Goal: Information Seeking & Learning: Find specific fact

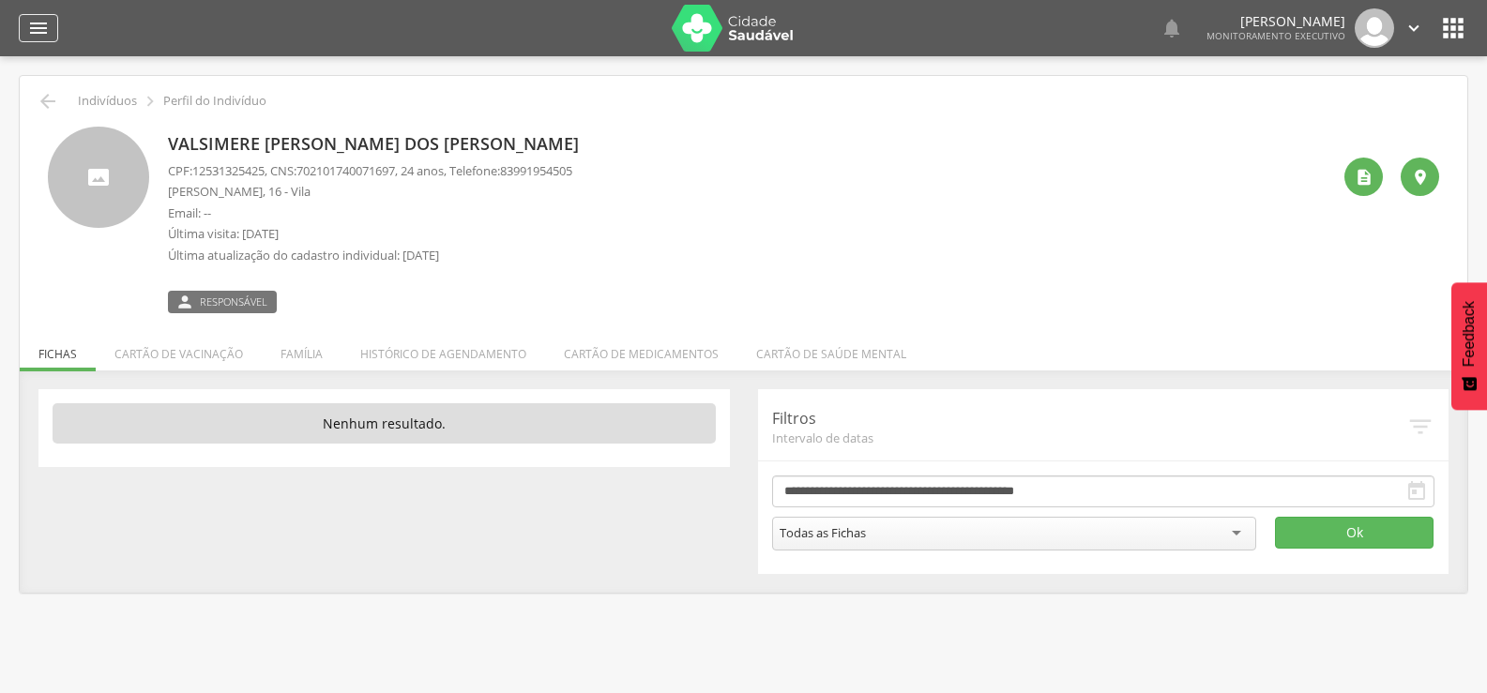
click at [43, 34] on icon "" at bounding box center [38, 28] width 23 height 23
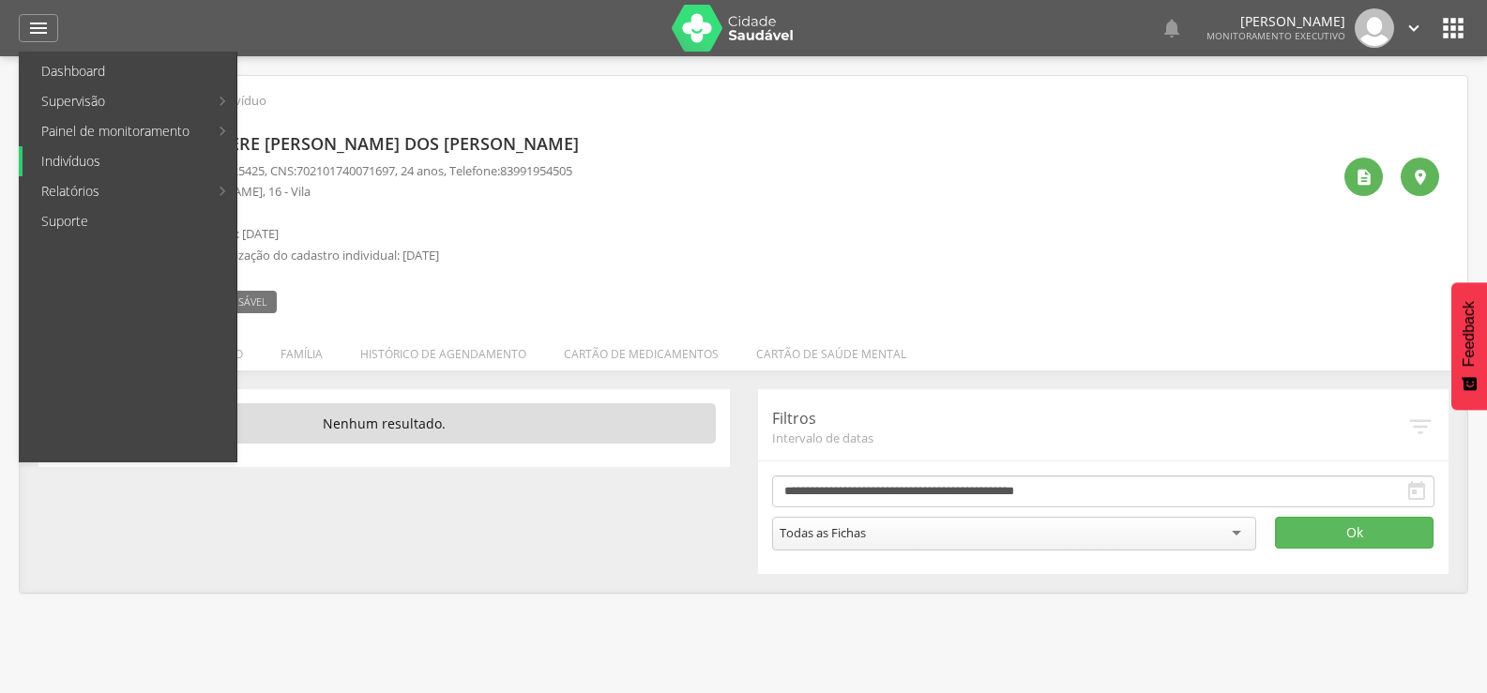
click at [68, 160] on link "Indivíduos" at bounding box center [130, 161] width 214 height 30
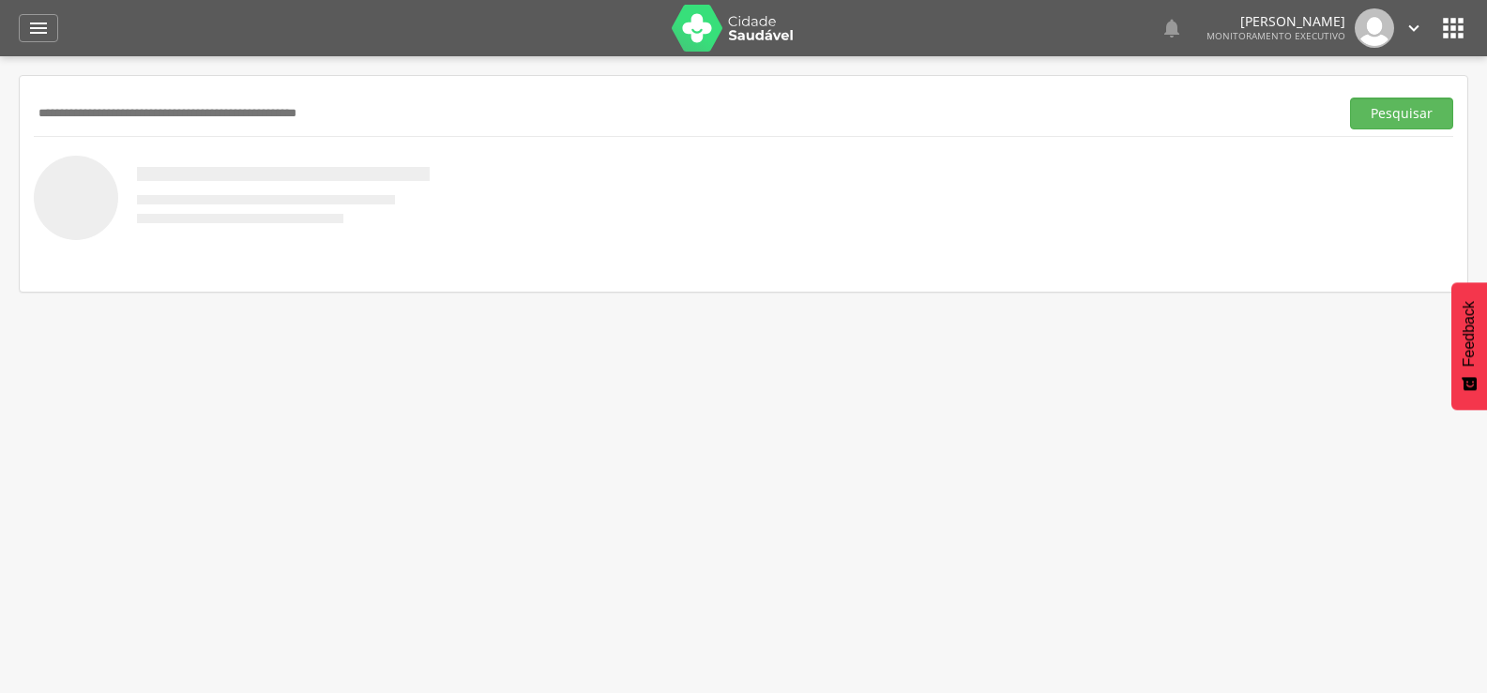
click at [103, 116] on input "text" at bounding box center [682, 114] width 1297 height 32
type input "**********"
click at [1350, 98] on button "Pesquisar" at bounding box center [1401, 114] width 103 height 32
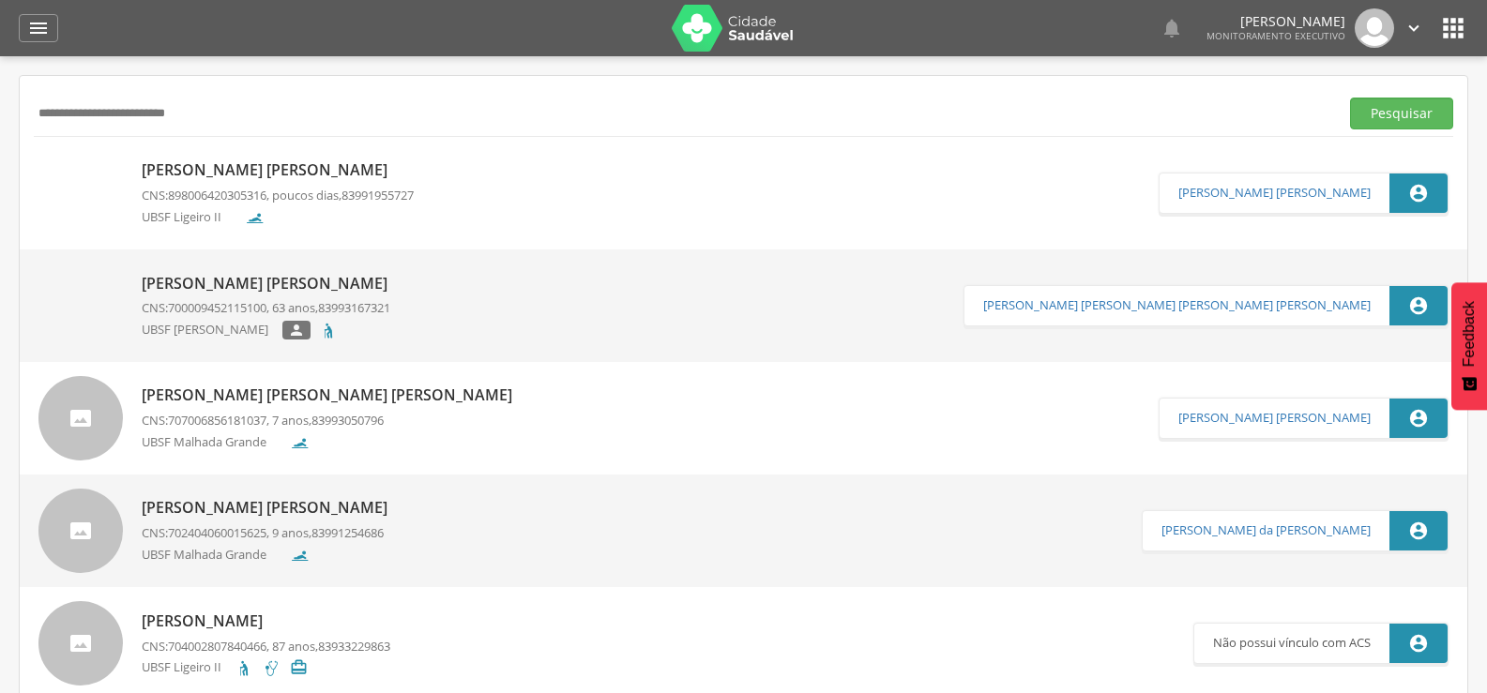
click at [231, 167] on p "[PERSON_NAME]" at bounding box center [278, 170] width 272 height 22
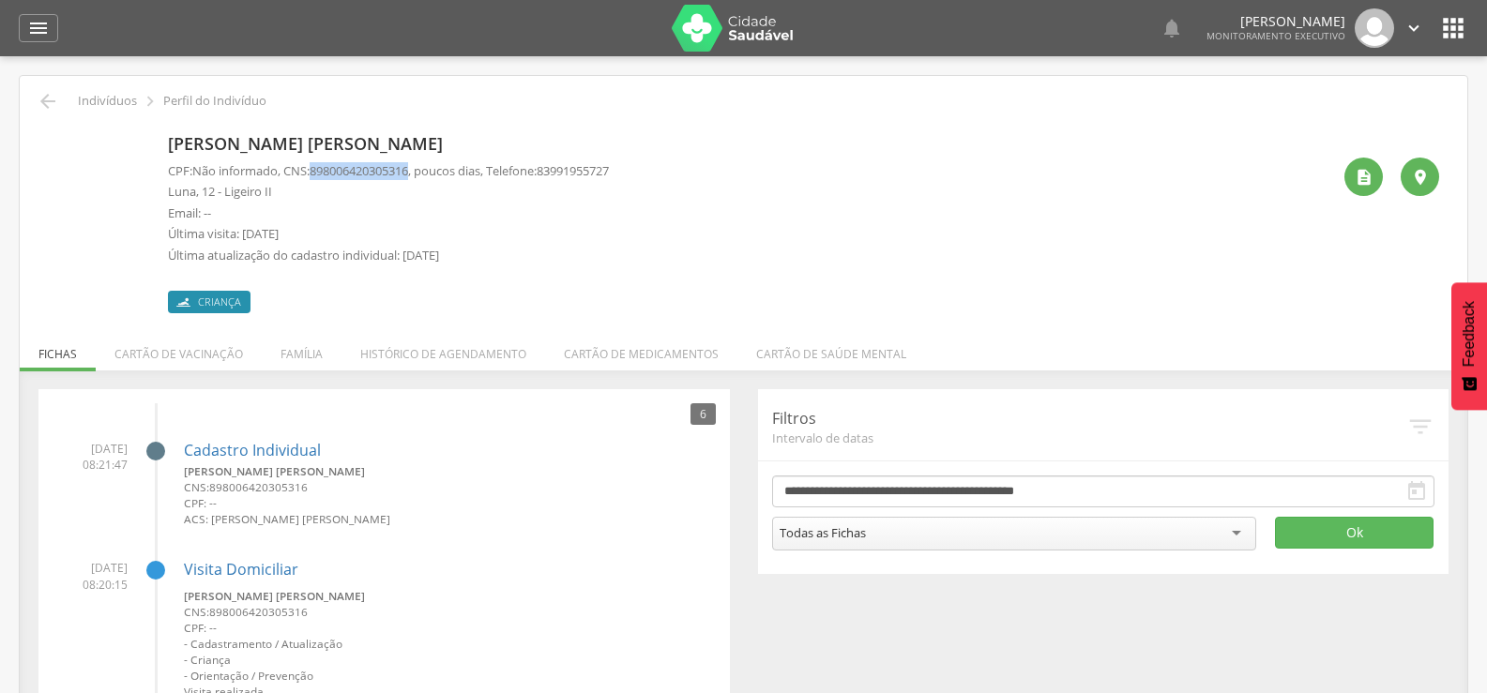
drag, startPoint x: 317, startPoint y: 170, endPoint x: 422, endPoint y: 170, distance: 105.1
click at [422, 170] on p "CPF: Não informado , CNS: 898006420305316 , poucos dias, Telefone: 83991955727" at bounding box center [388, 171] width 441 height 18
copy span "898006420305316"
click at [1357, 178] on icon "" at bounding box center [1364, 177] width 19 height 19
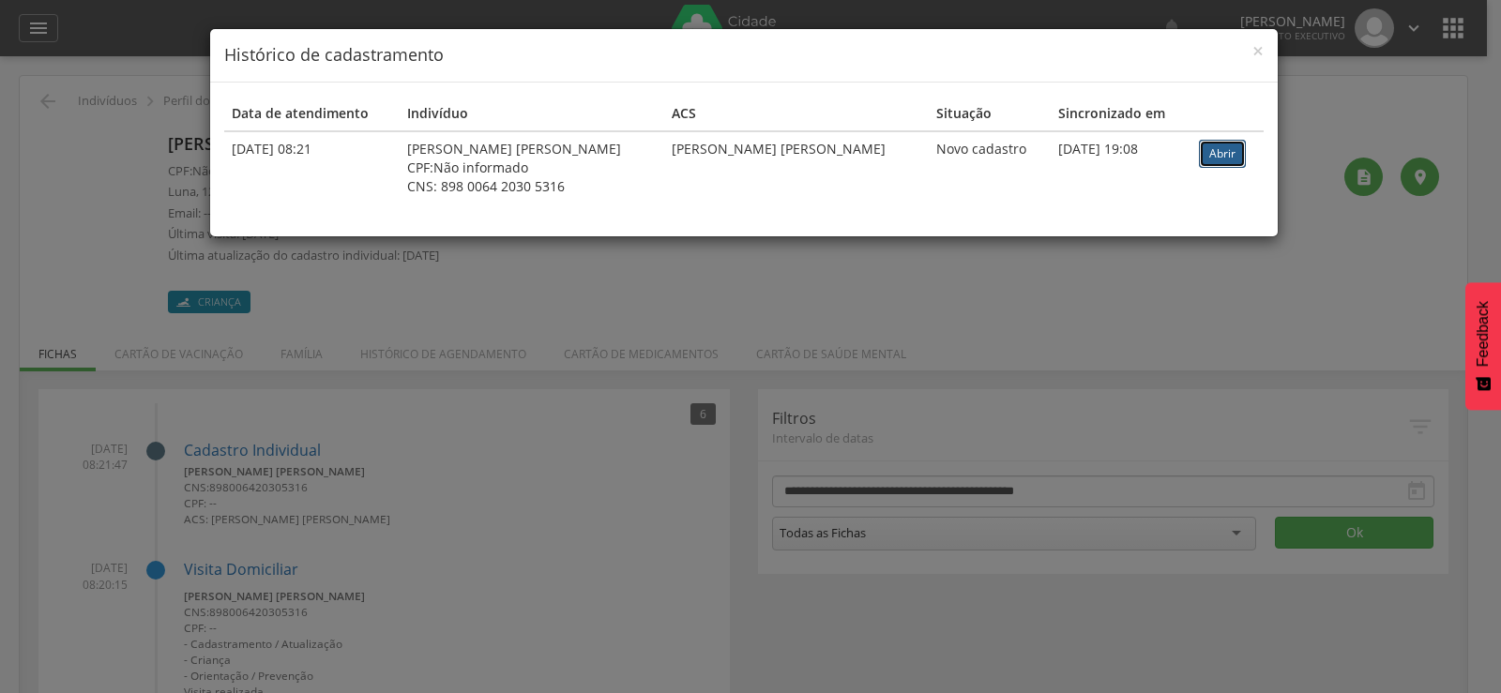
click at [1230, 164] on link "Abrir" at bounding box center [1222, 154] width 47 height 28
click at [1252, 42] on span "×" at bounding box center [1257, 51] width 11 height 26
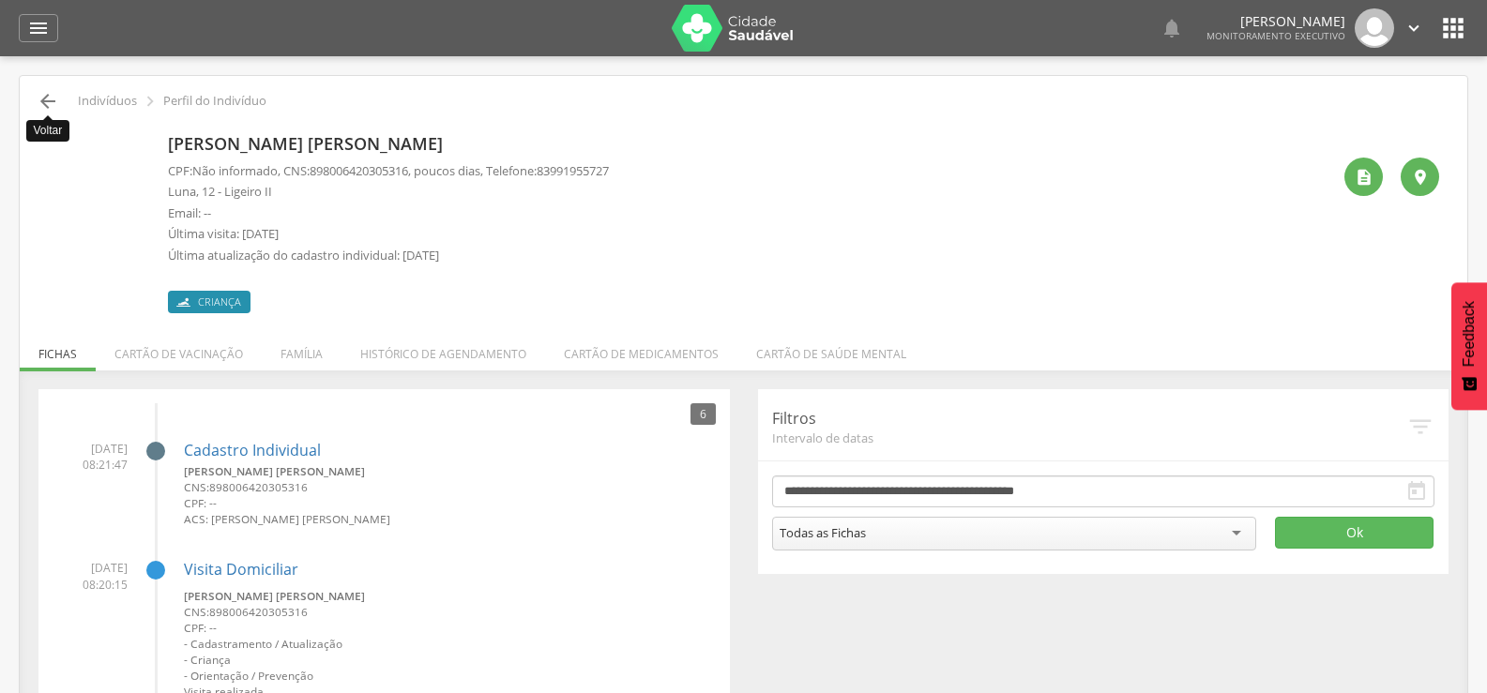
click at [49, 102] on icon "" at bounding box center [48, 101] width 23 height 23
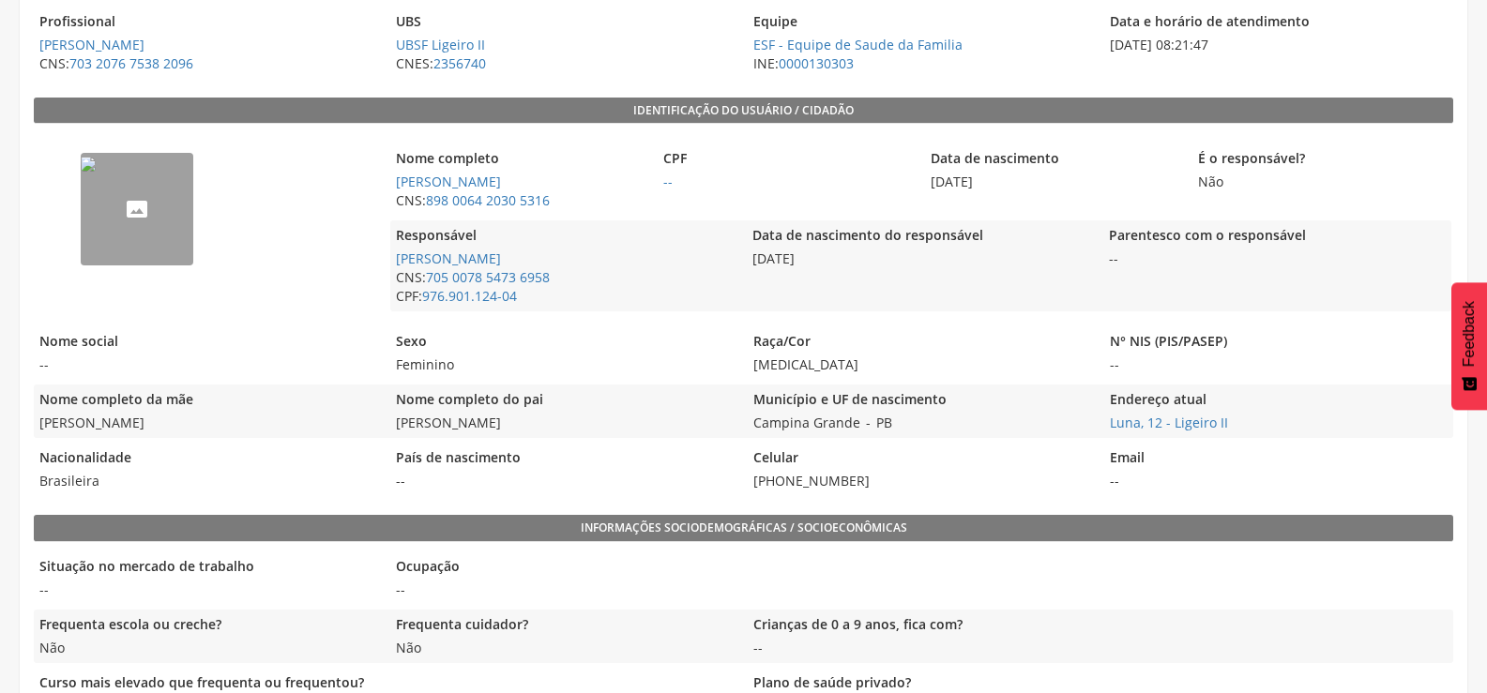
scroll to position [375, 0]
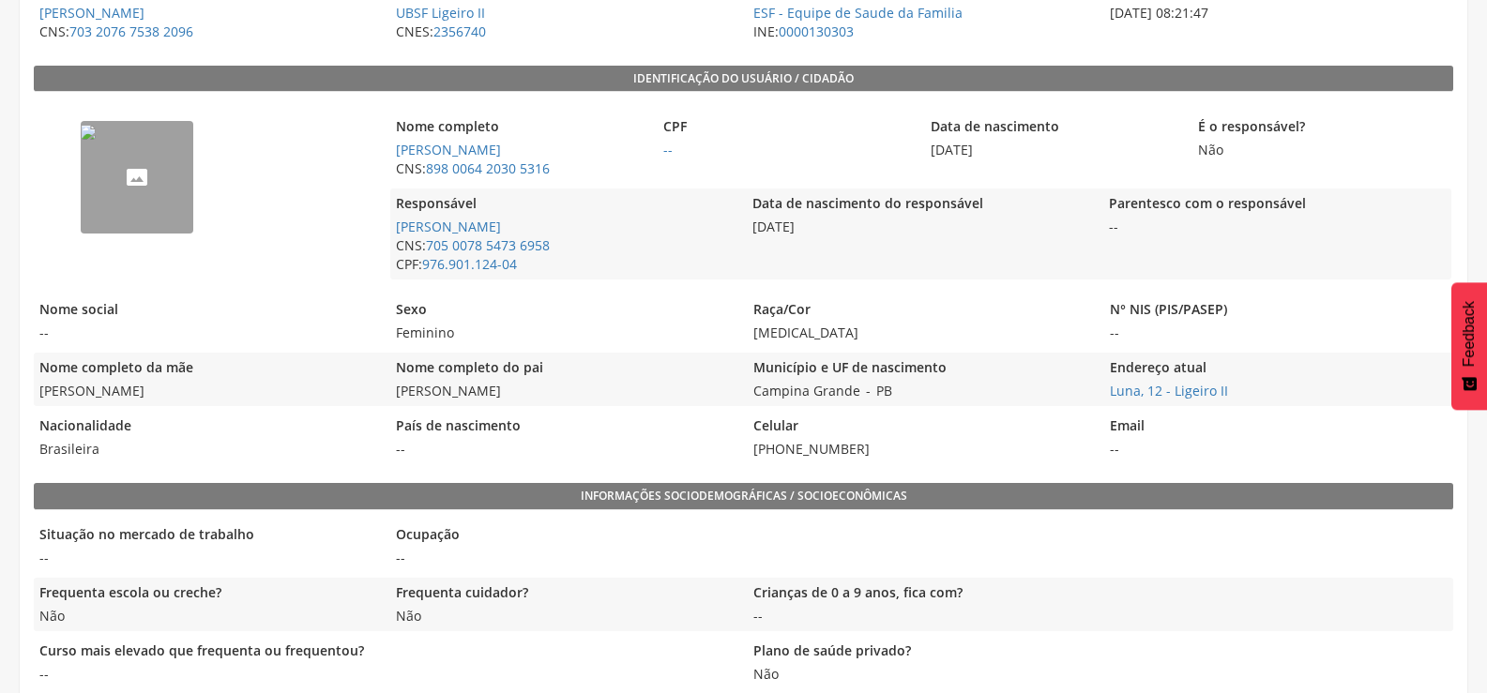
drag, startPoint x: 390, startPoint y: 390, endPoint x: 587, endPoint y: 399, distance: 197.2
click at [587, 399] on span "[PERSON_NAME]" at bounding box center [563, 391] width 347 height 19
copy span "[PERSON_NAME]"
